Goal: Information Seeking & Learning: Learn about a topic

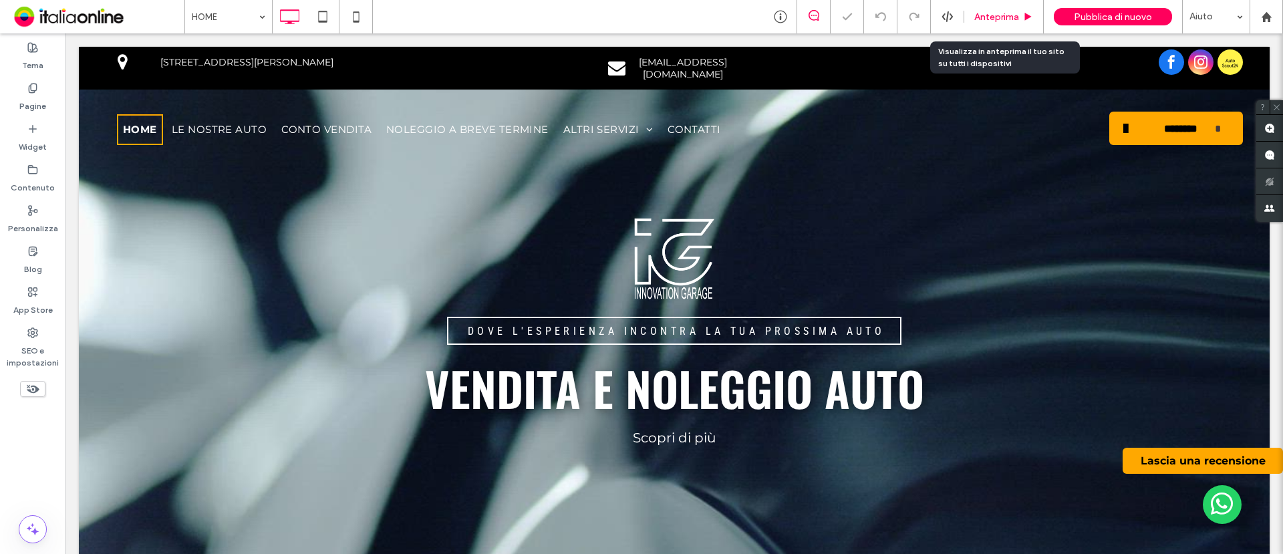
click at [1006, 20] on span "Anteprima" at bounding box center [996, 16] width 45 height 11
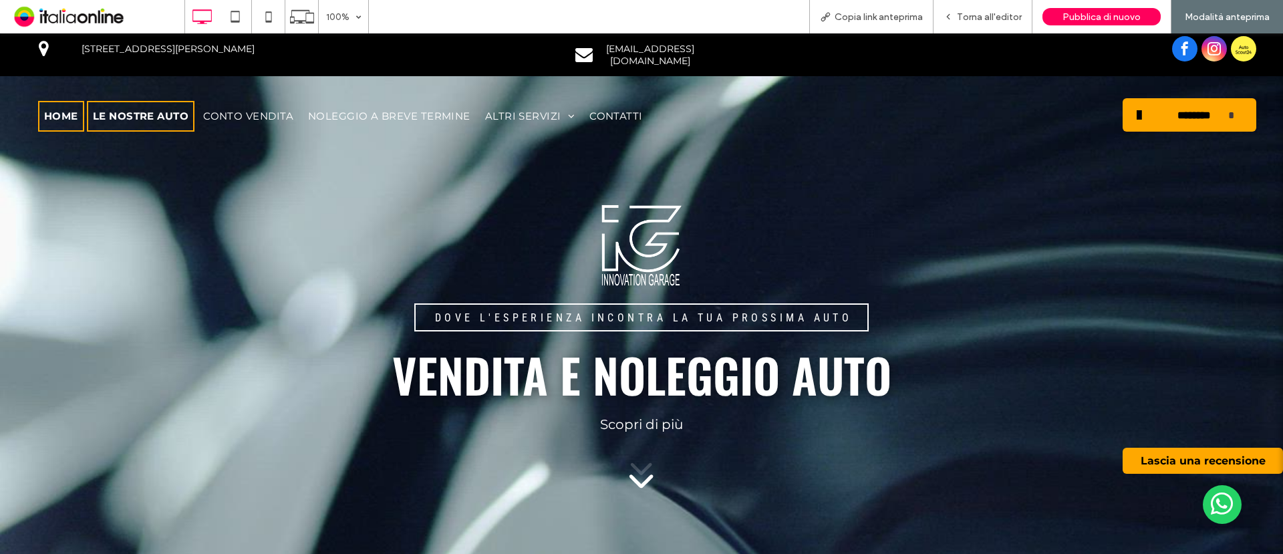
click at [154, 109] on span "LE NOSTRE AUTO" at bounding box center [141, 116] width 96 height 15
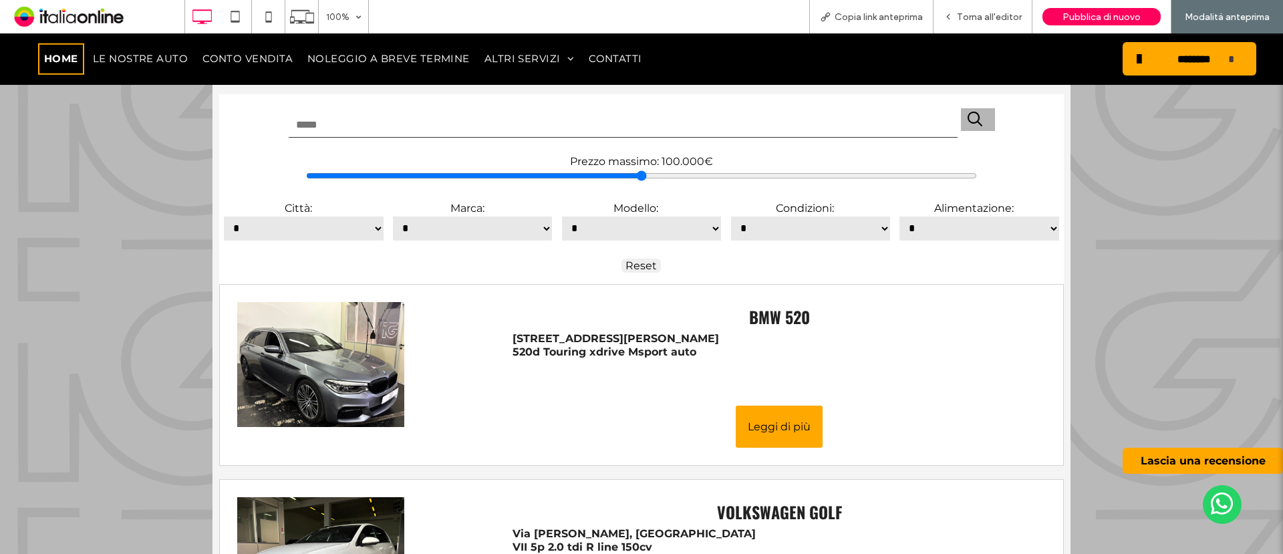
scroll to position [2588, 0]
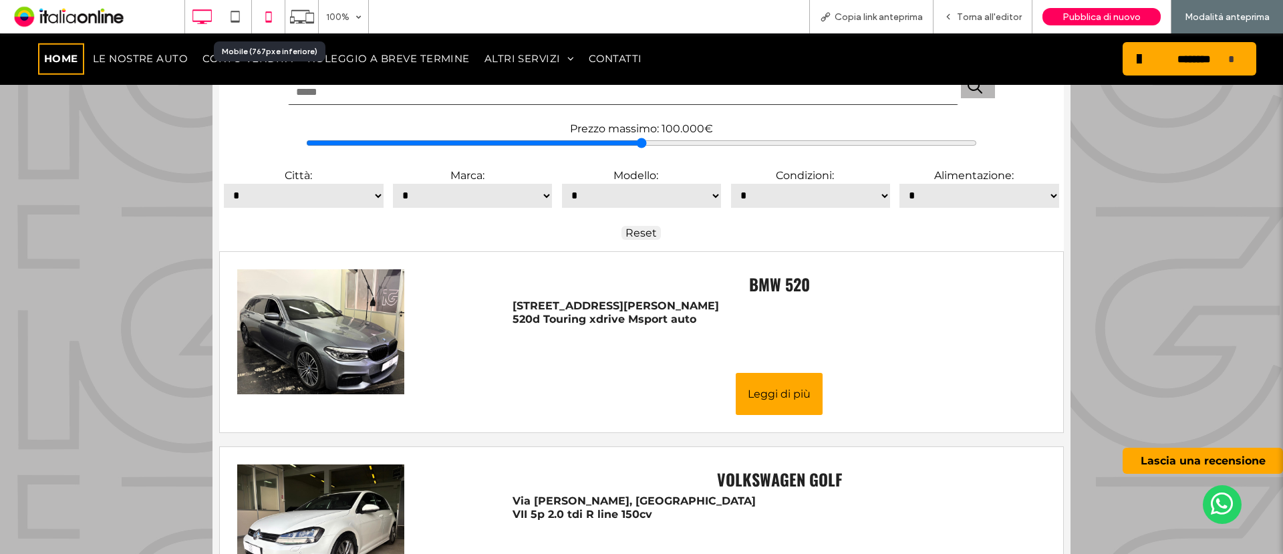
click at [264, 16] on icon at bounding box center [268, 16] width 27 height 27
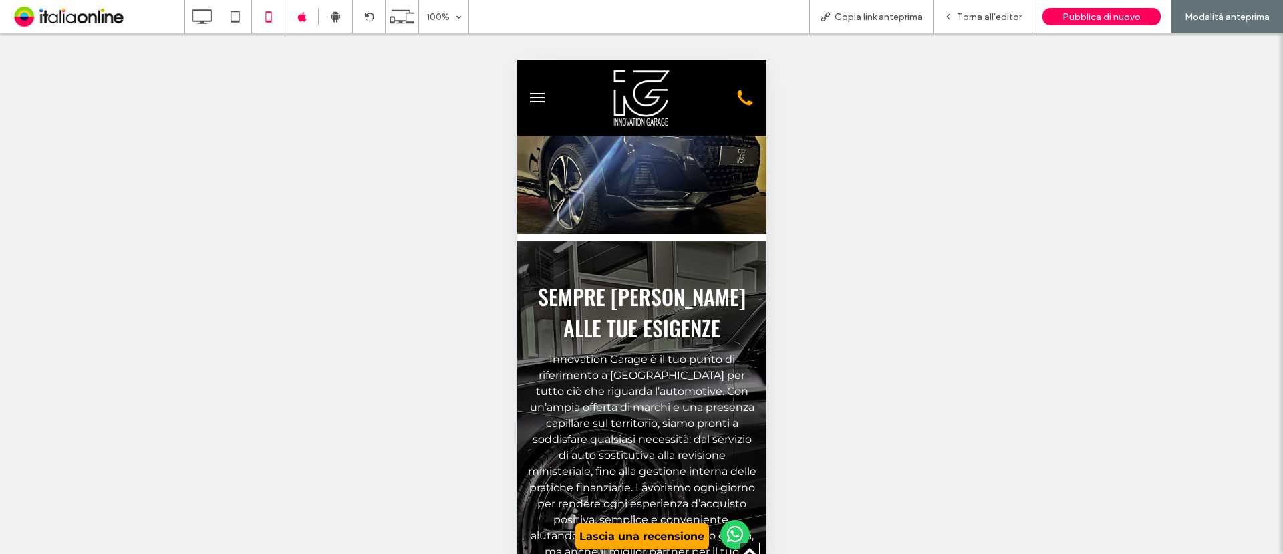
scroll to position [2590, 0]
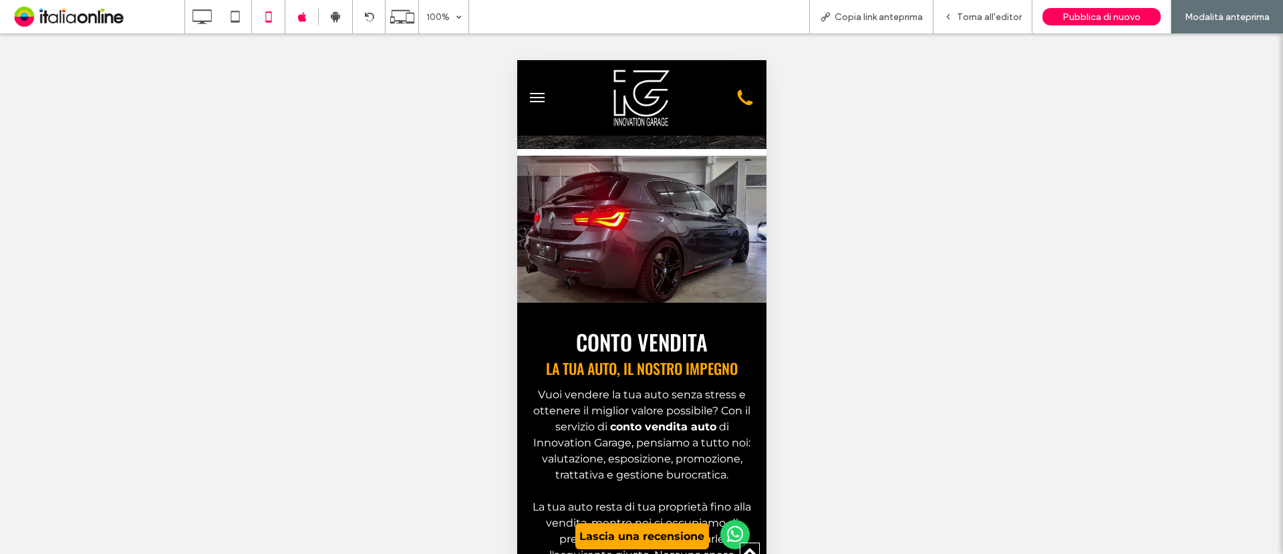
click at [535, 103] on button "menu" at bounding box center [536, 97] width 27 height 27
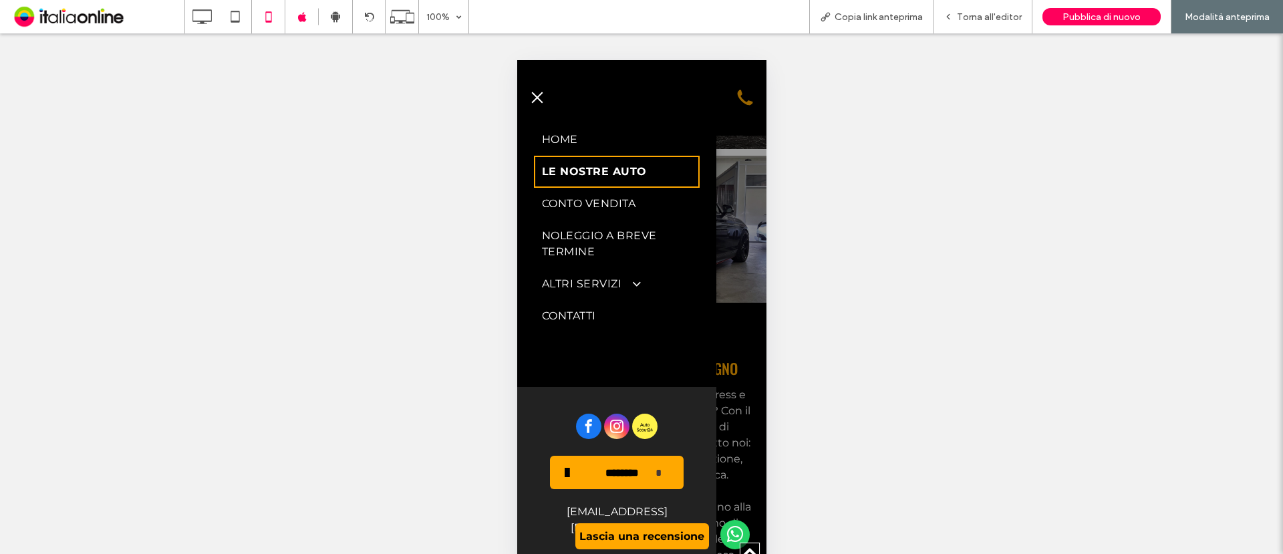
click at [607, 180] on link "LE NOSTRE AUTO" at bounding box center [616, 172] width 166 height 32
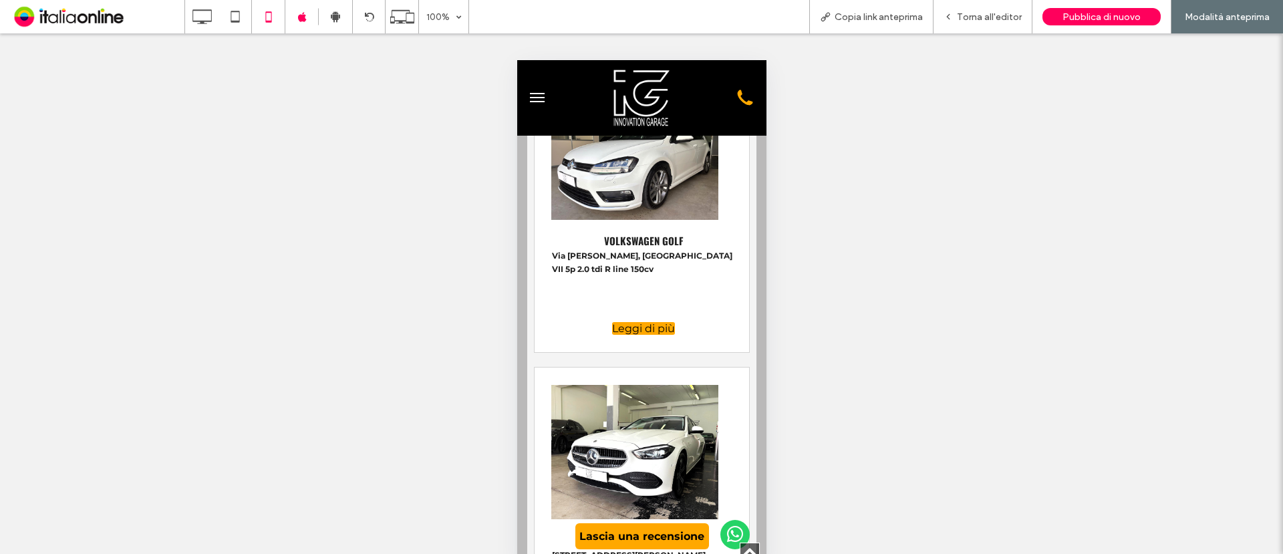
scroll to position [3655, 0]
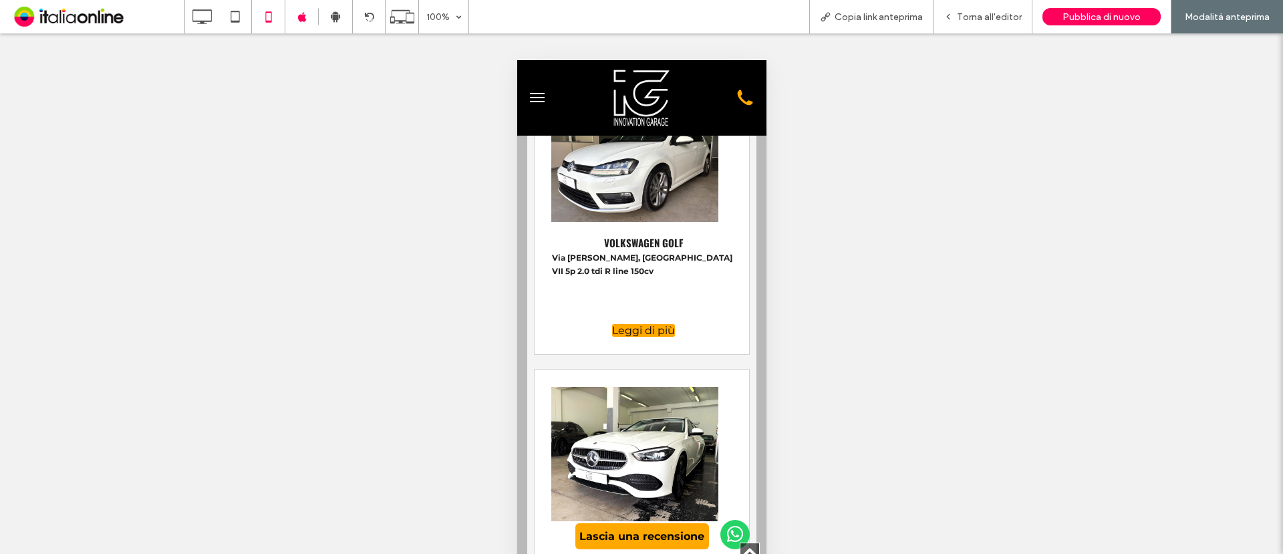
click at [662, 337] on button "Leggi di più" at bounding box center [642, 330] width 63 height 13
drag, startPoint x: 655, startPoint y: 342, endPoint x: 671, endPoint y: 310, distance: 35.9
click at [671, 310] on div "VOLKSWAGEN GOLF Via [PERSON_NAME], Trento VII 5p 2.0 tdi R line 150cv Leggi di …" at bounding box center [642, 286] width 183 height 107
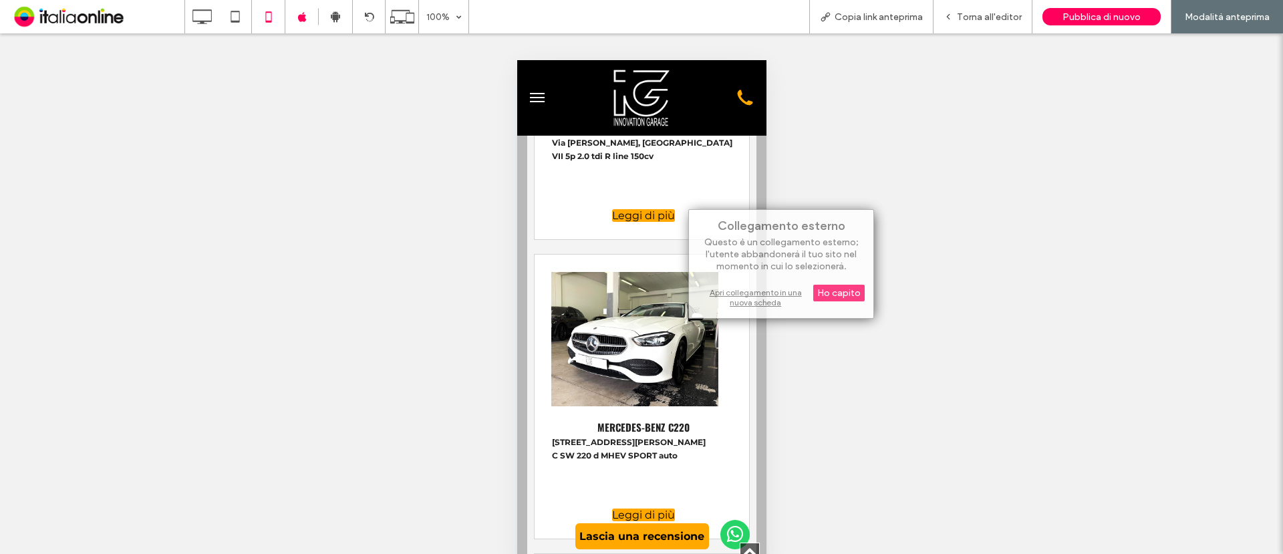
scroll to position [3989, 0]
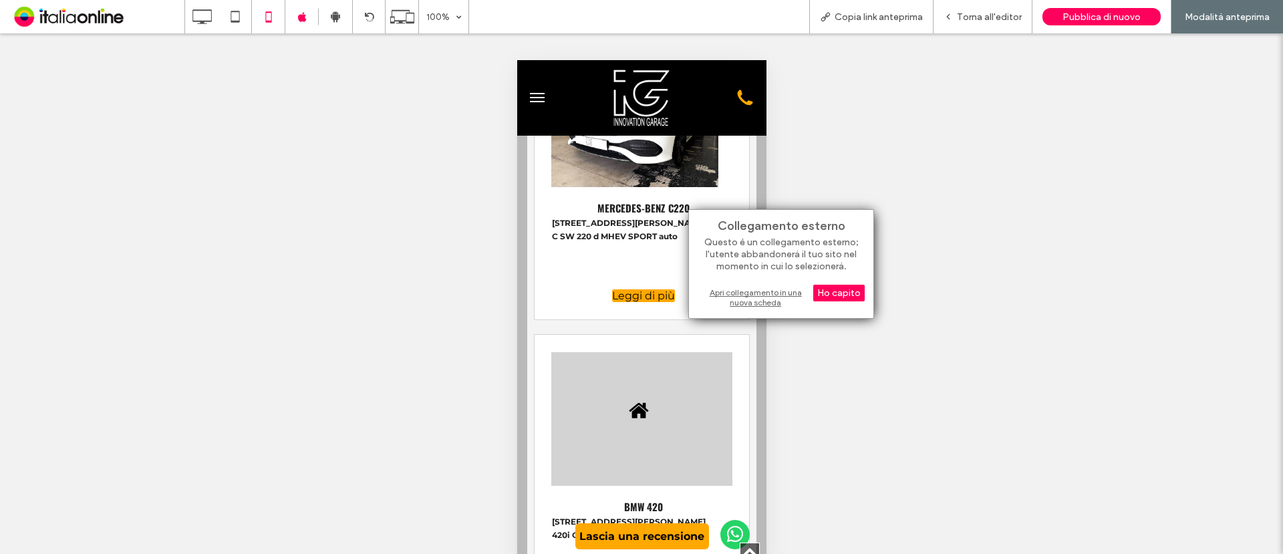
click at [623, 302] on button "Leggi di più" at bounding box center [642, 295] width 63 height 13
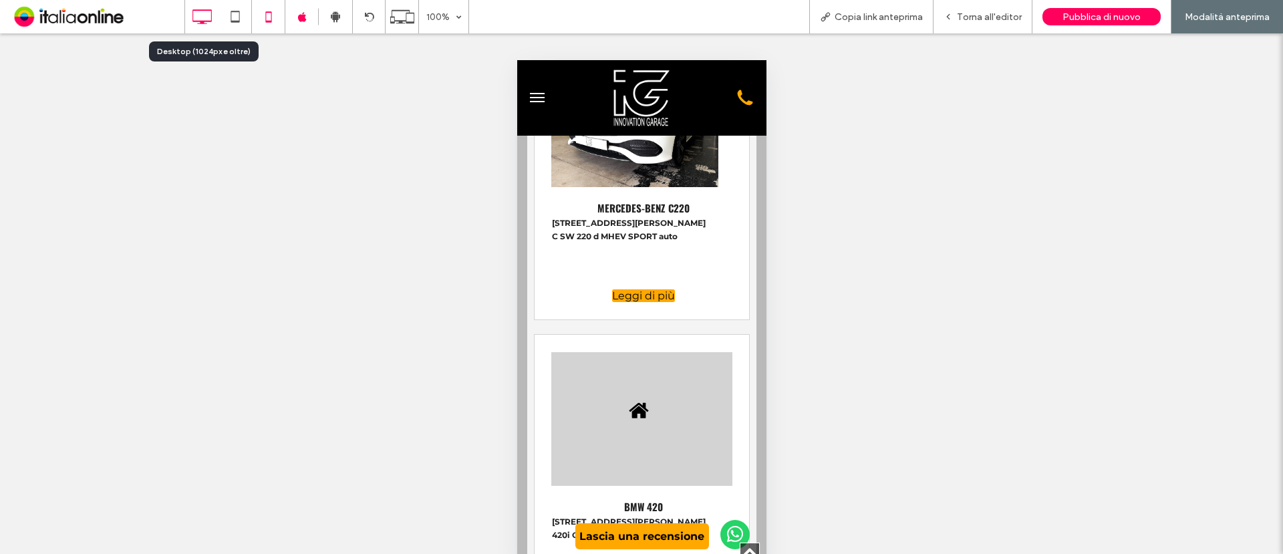
click at [217, 12] on div at bounding box center [201, 16] width 33 height 27
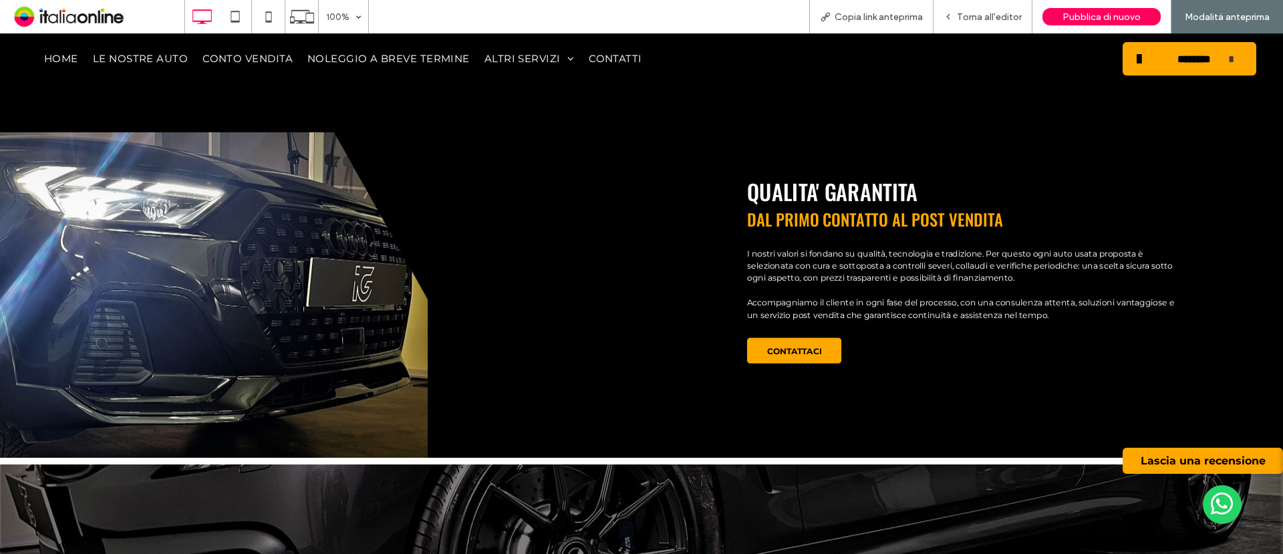
scroll to position [1337, 0]
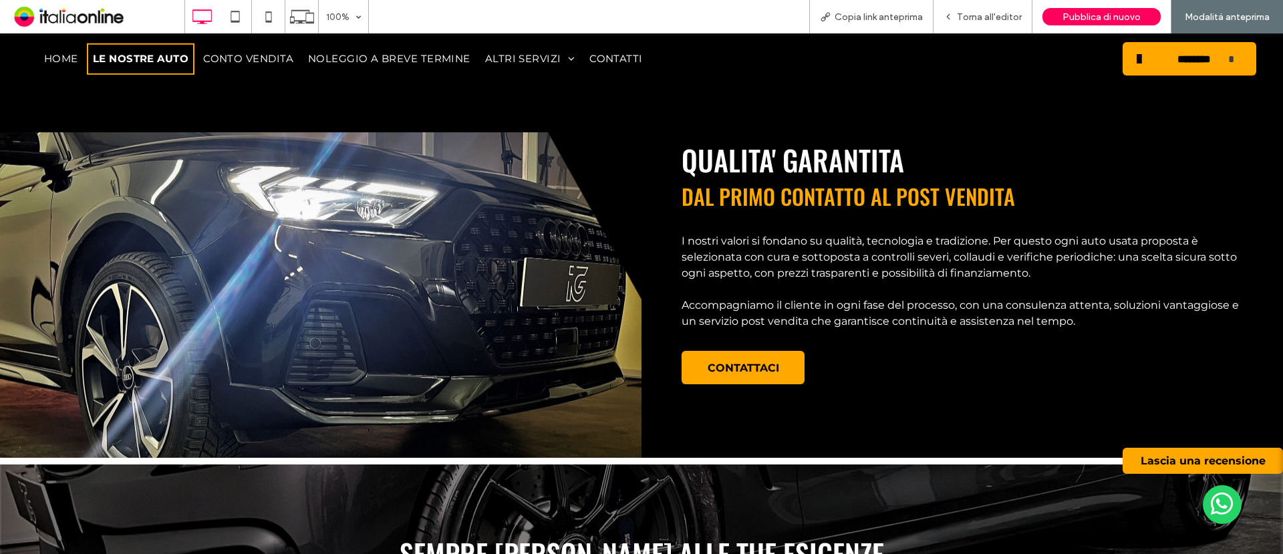
click at [137, 60] on span "LE NOSTRE AUTO" at bounding box center [141, 58] width 96 height 15
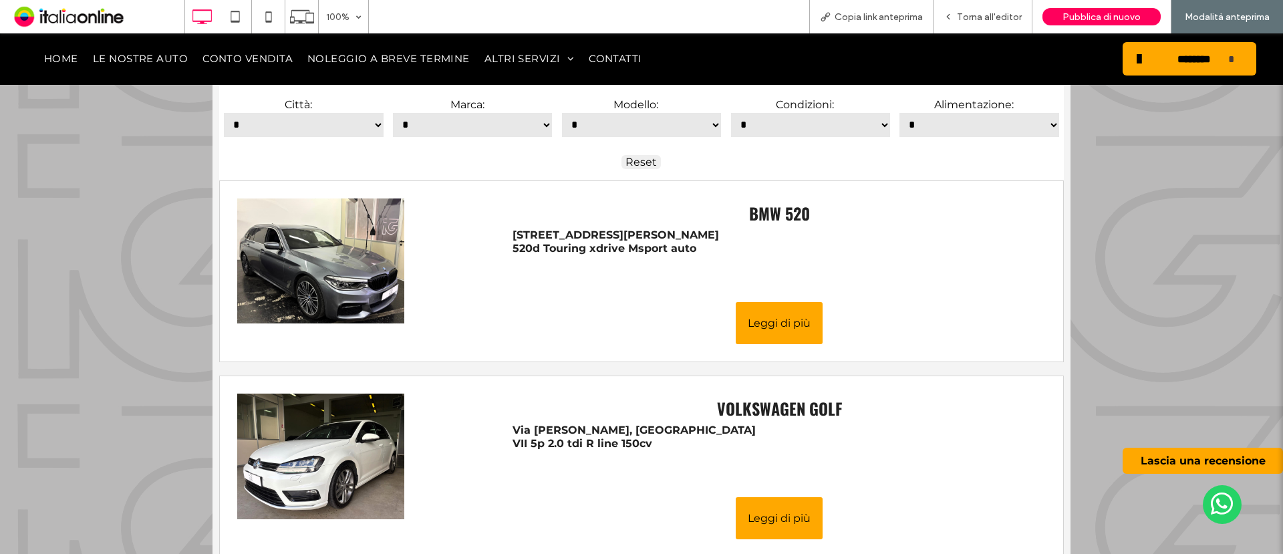
scroll to position [2672, 0]
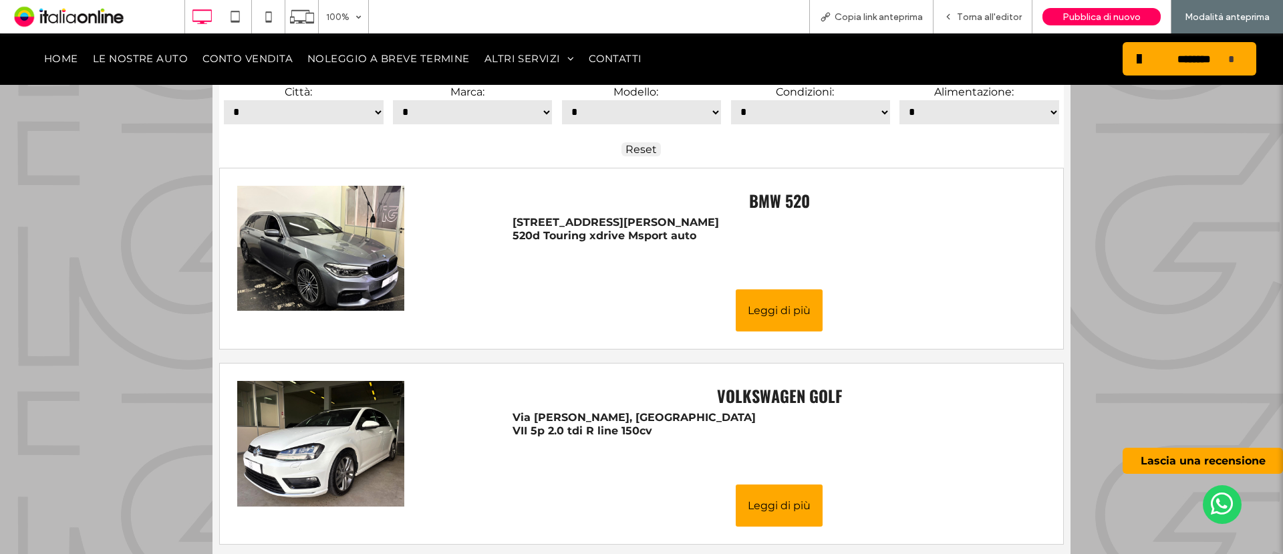
click at [752, 309] on button "Leggi di più" at bounding box center [779, 310] width 87 height 42
click at [760, 303] on button "Leggi di più" at bounding box center [779, 310] width 87 height 42
click at [966, 20] on span "Torna all'editor" at bounding box center [989, 16] width 65 height 11
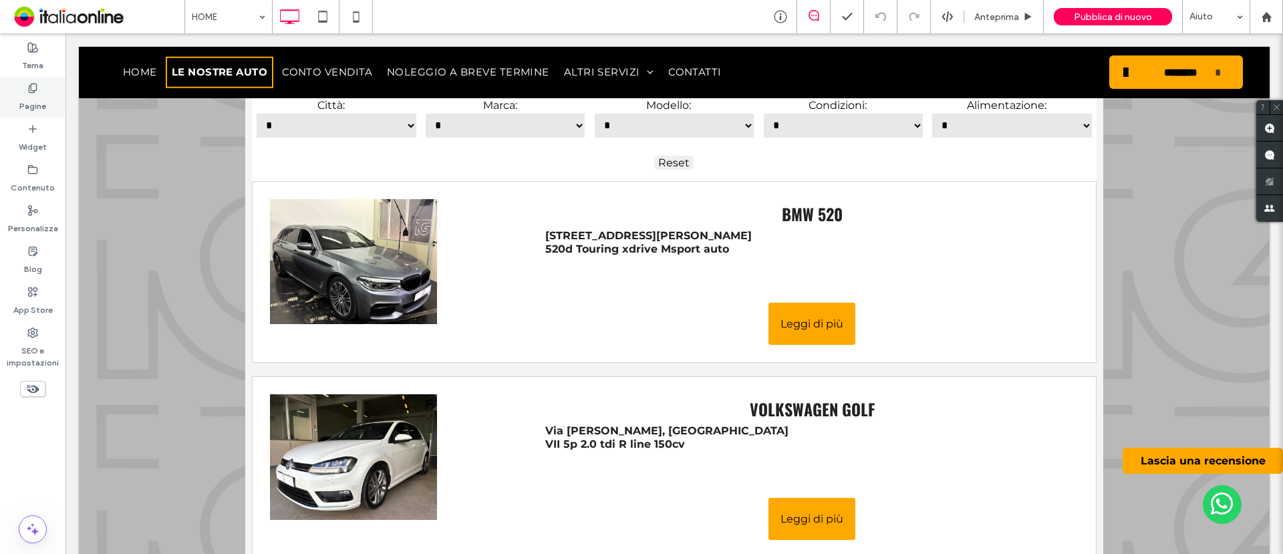
click at [45, 98] on label "Pagine" at bounding box center [32, 103] width 27 height 19
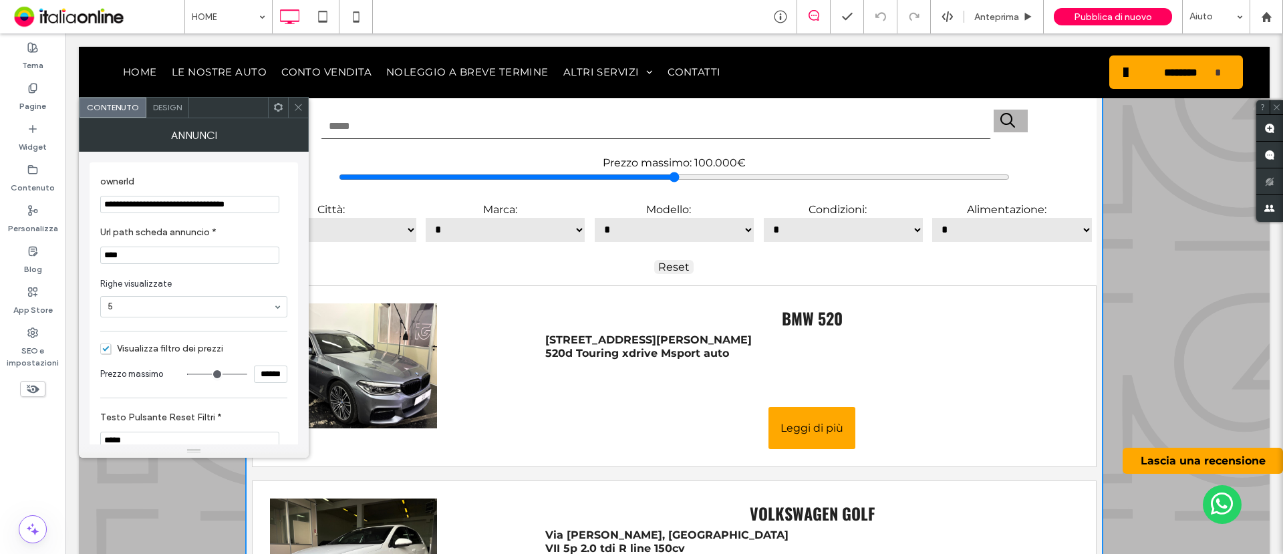
scroll to position [2421, 0]
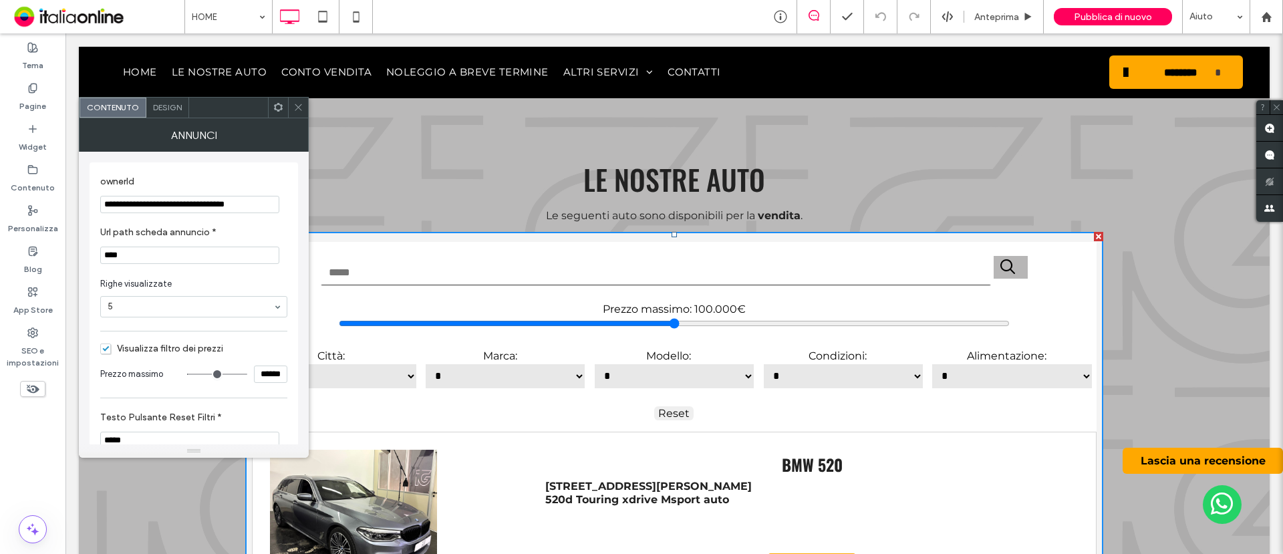
click at [296, 110] on icon at bounding box center [298, 107] width 10 height 10
